Goal: Check status

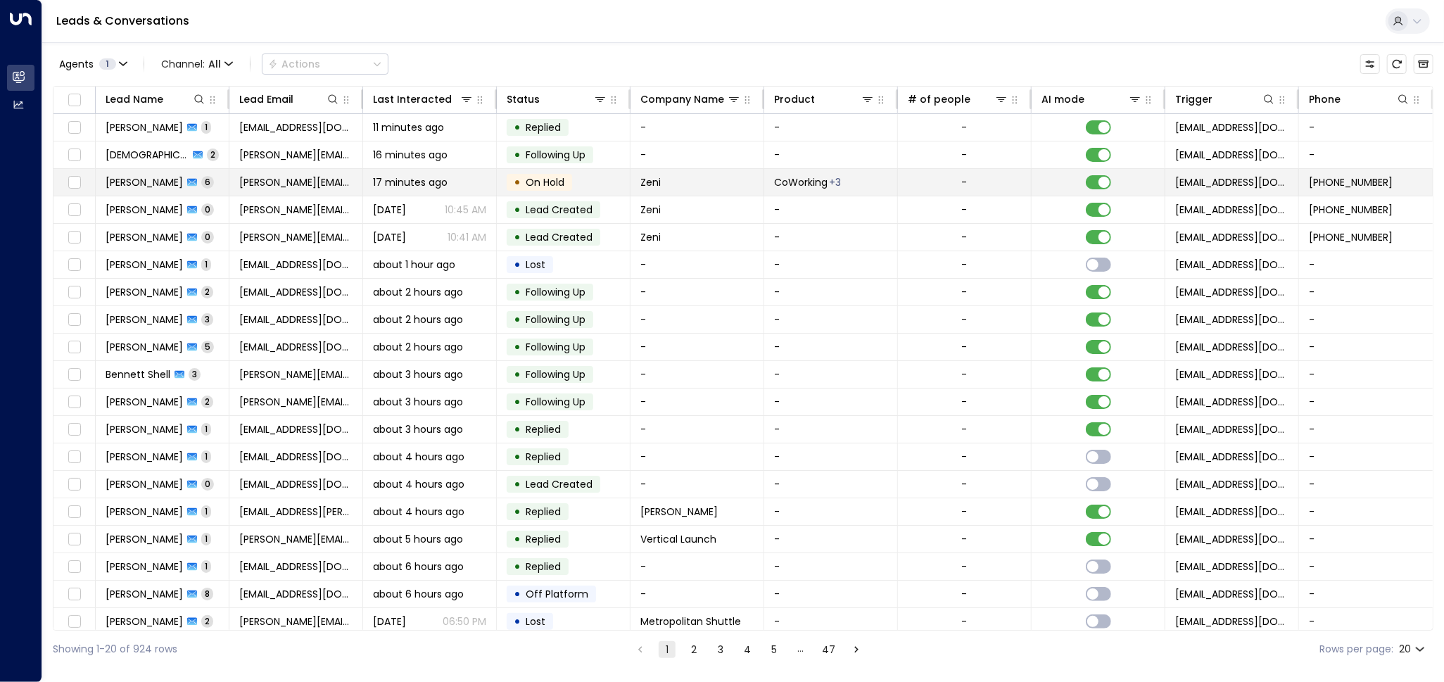
click at [381, 186] on span "17 minutes ago" at bounding box center [410, 182] width 75 height 14
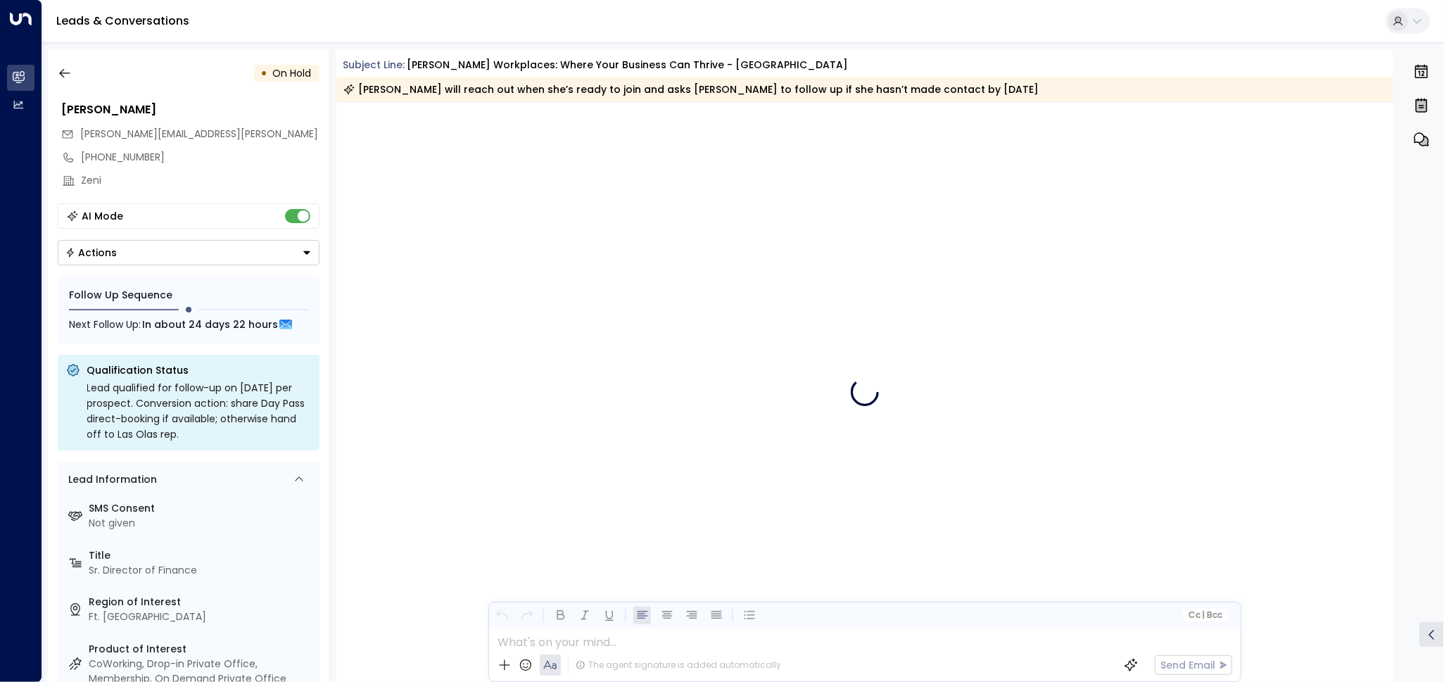
scroll to position [2339, 0]
